Goal: Find specific page/section: Find specific page/section

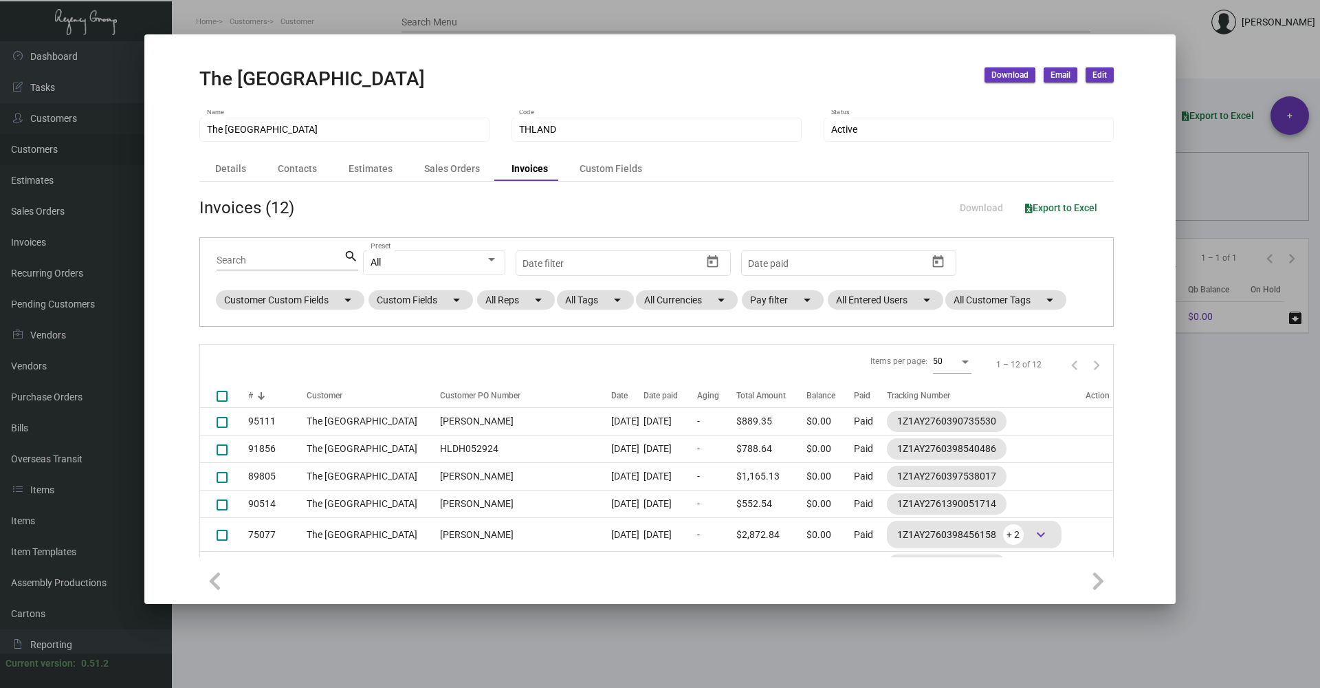
click at [860, 645] on div at bounding box center [660, 344] width 1320 height 688
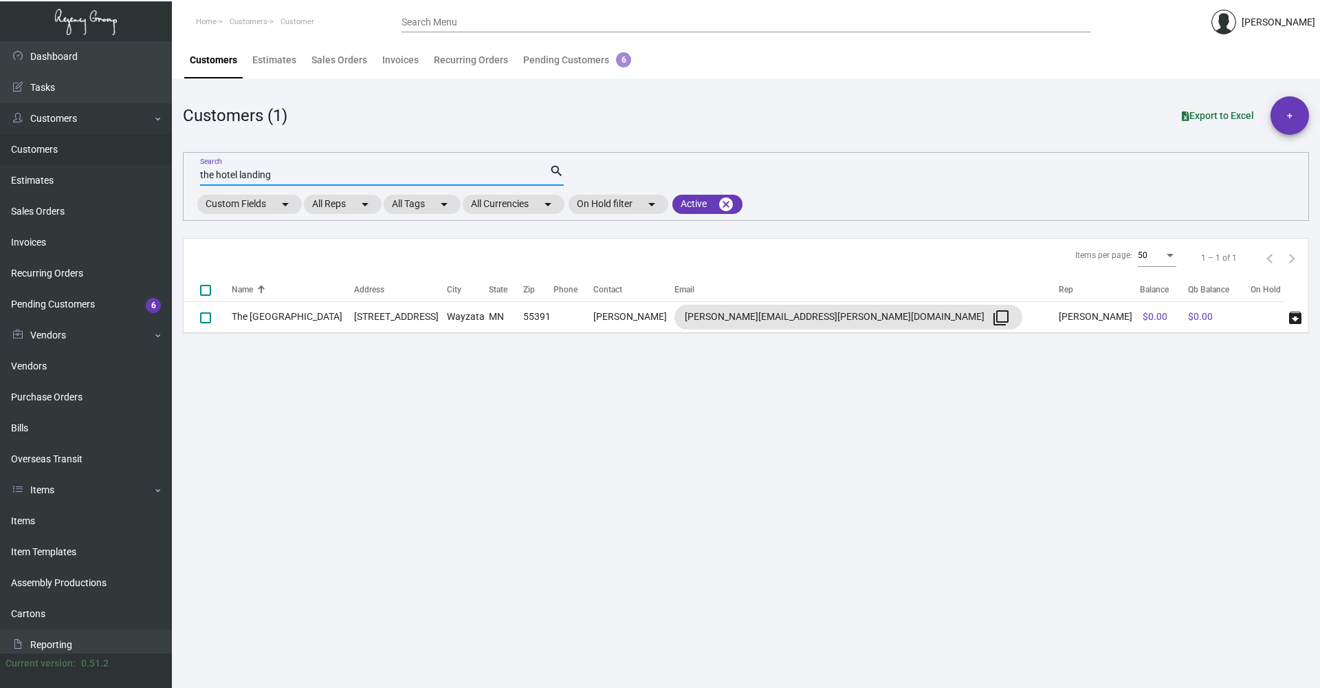
click at [284, 177] on input "the hotel landing" at bounding box center [374, 175] width 349 height 11
click at [284, 178] on input "the hotel landing" at bounding box center [374, 175] width 349 height 11
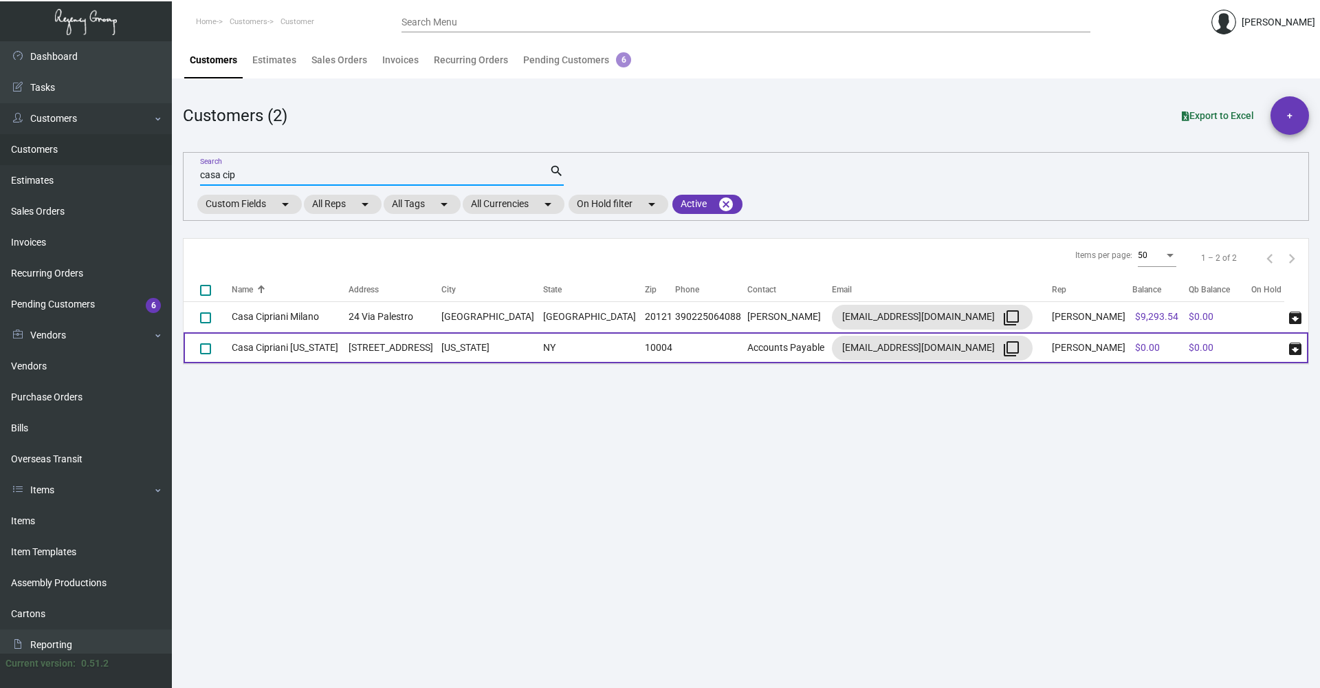
type input "casa cip"
click at [349, 347] on td "Casa Cipriani [US_STATE]" at bounding box center [290, 347] width 117 height 31
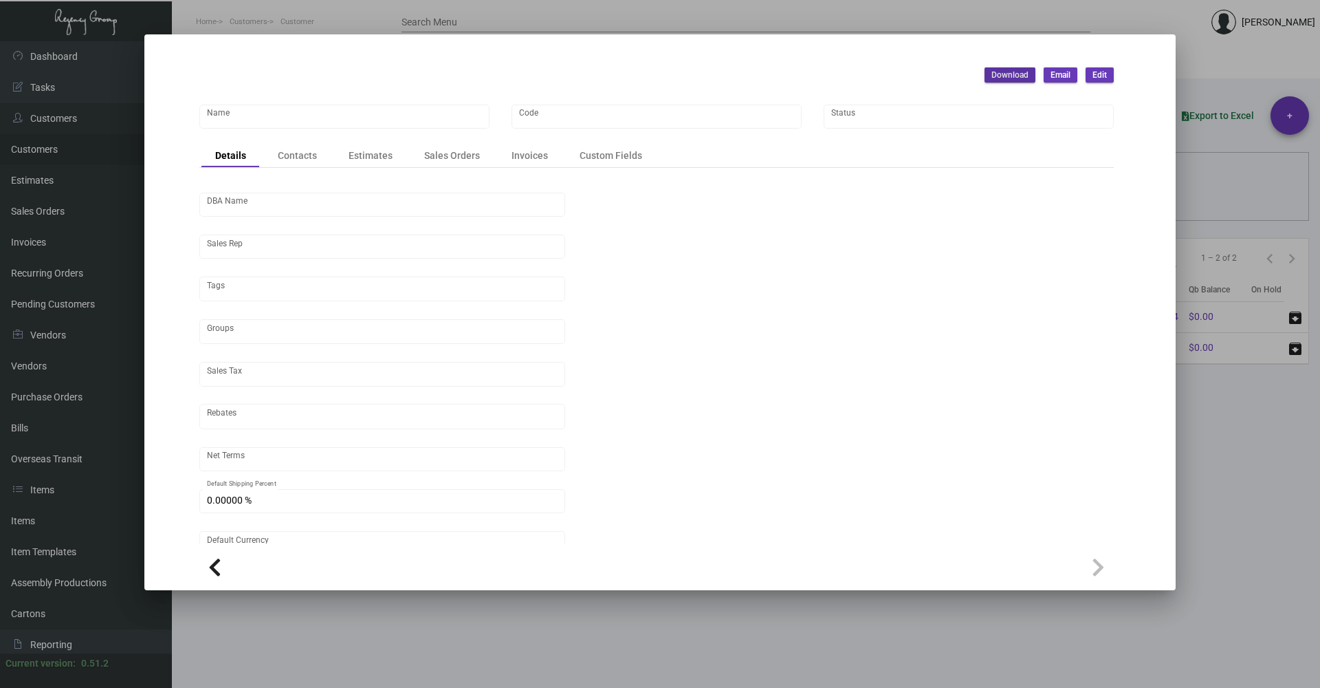
type input "Casa Cipriani [US_STATE]"
type input "CACI"
type input "[PERSON_NAME]"
type input "[GEOGRAPHIC_DATA]-[GEOGRAPHIC_DATA] ([US_STATE][GEOGRAPHIC_DATA])"
type input "Net 30"
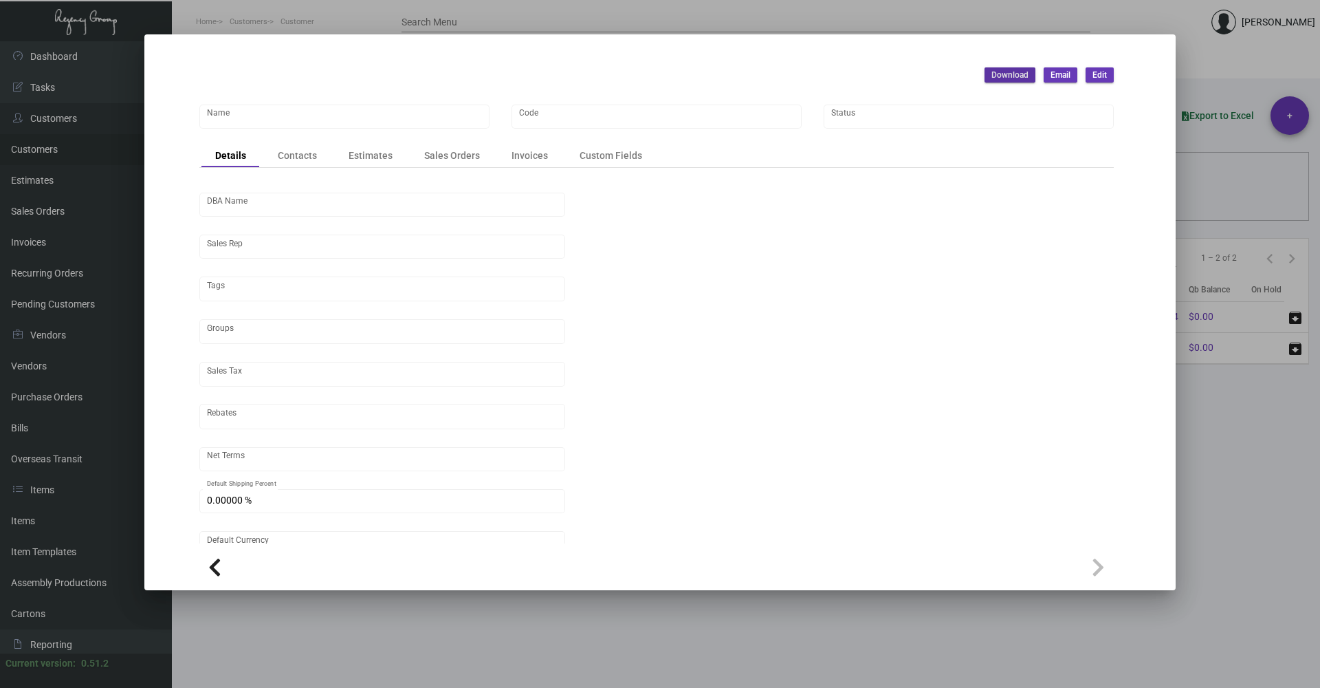
type input "United States Dollar $"
type input "$ 0.00"
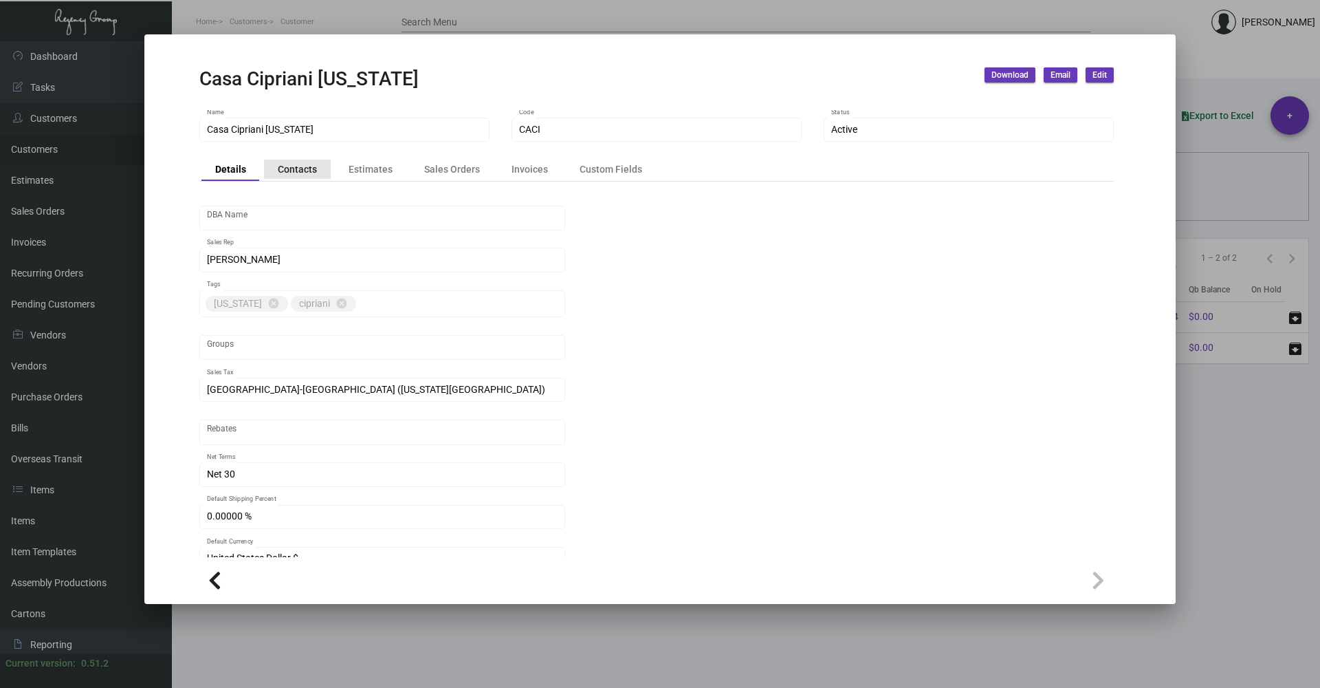
click at [313, 168] on div "Contacts" at bounding box center [297, 169] width 39 height 14
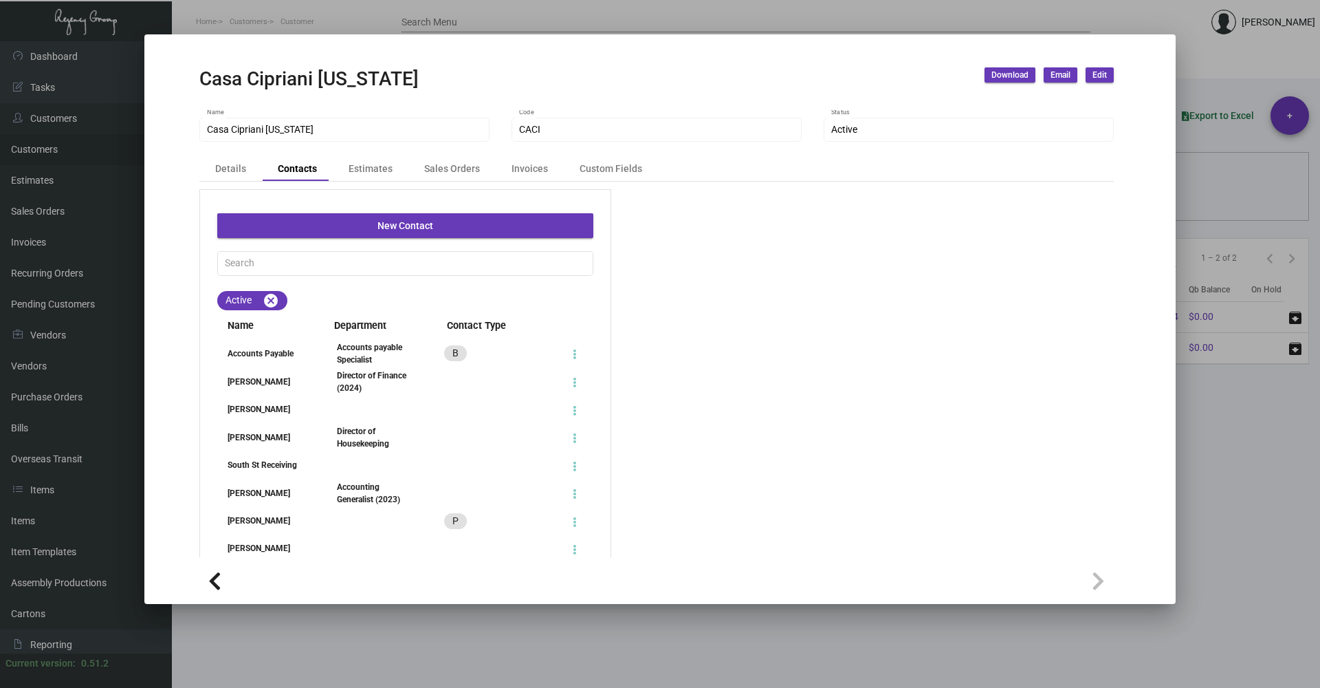
click at [371, 494] on div "Accounting Generalist (2023)" at bounding box center [374, 493] width 74 height 25
